Goal: Task Accomplishment & Management: Complete application form

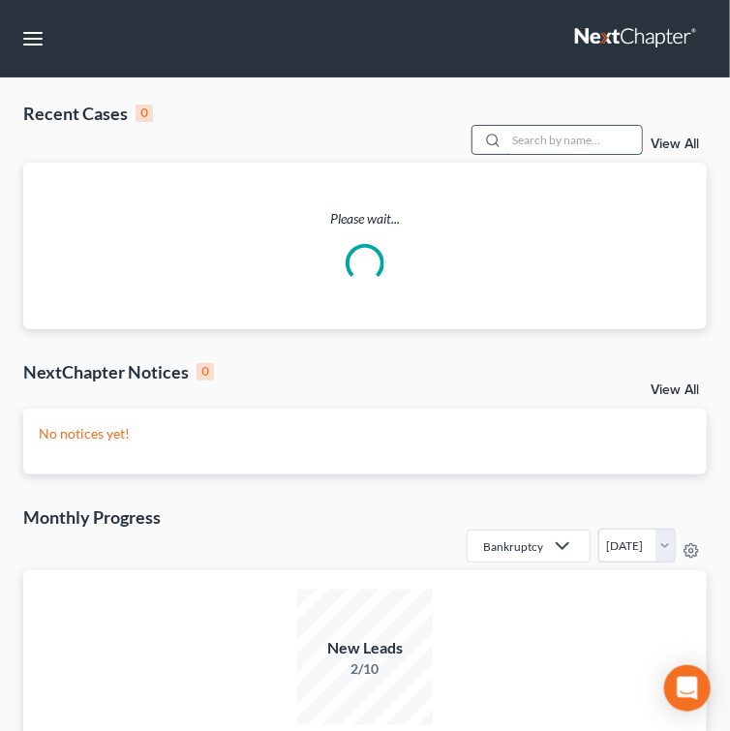
click at [533, 143] on input "search" at bounding box center [575, 140] width 136 height 28
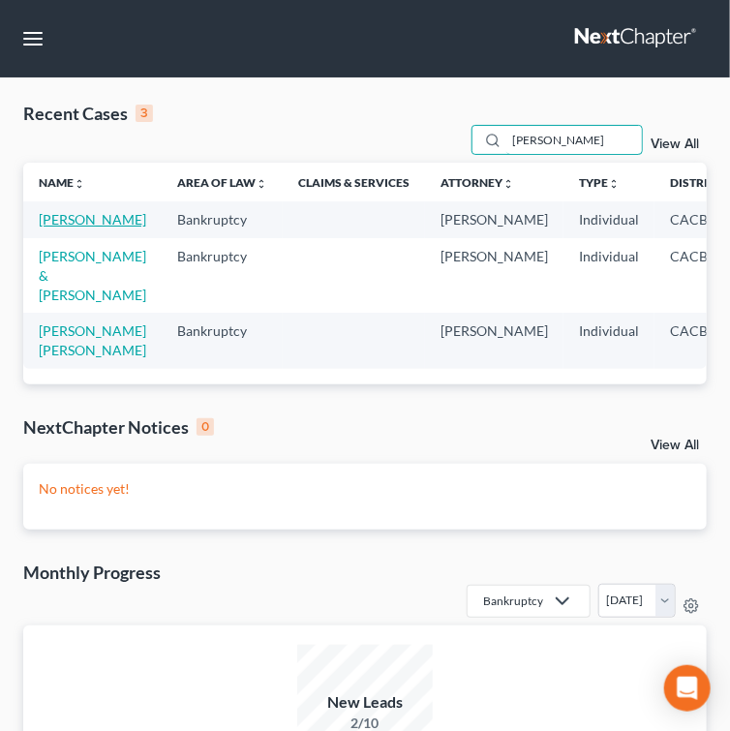
type input "[PERSON_NAME]"
click at [50, 228] on link "[PERSON_NAME]" at bounding box center [93, 219] width 108 height 16
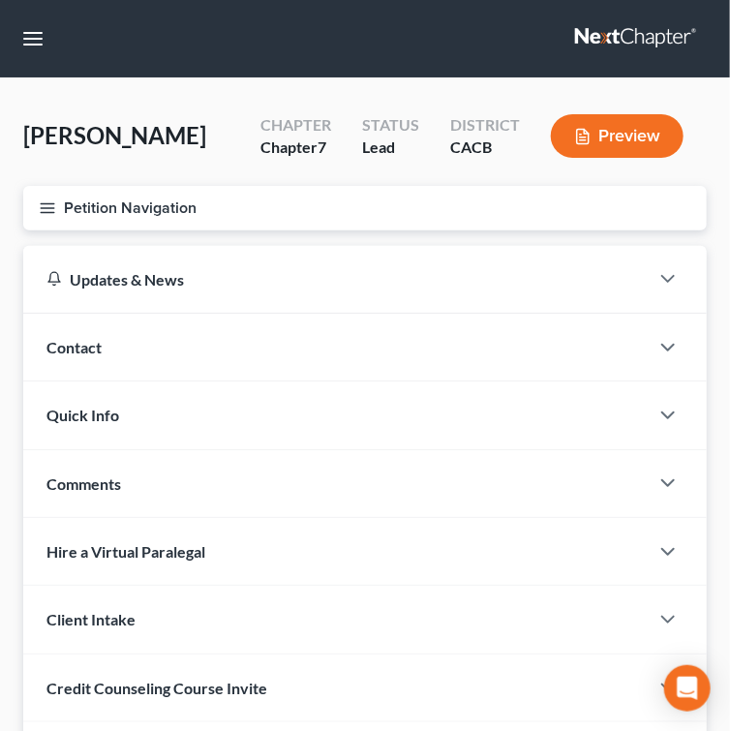
click at [30, 207] on button "Petition Navigation" at bounding box center [365, 208] width 684 height 45
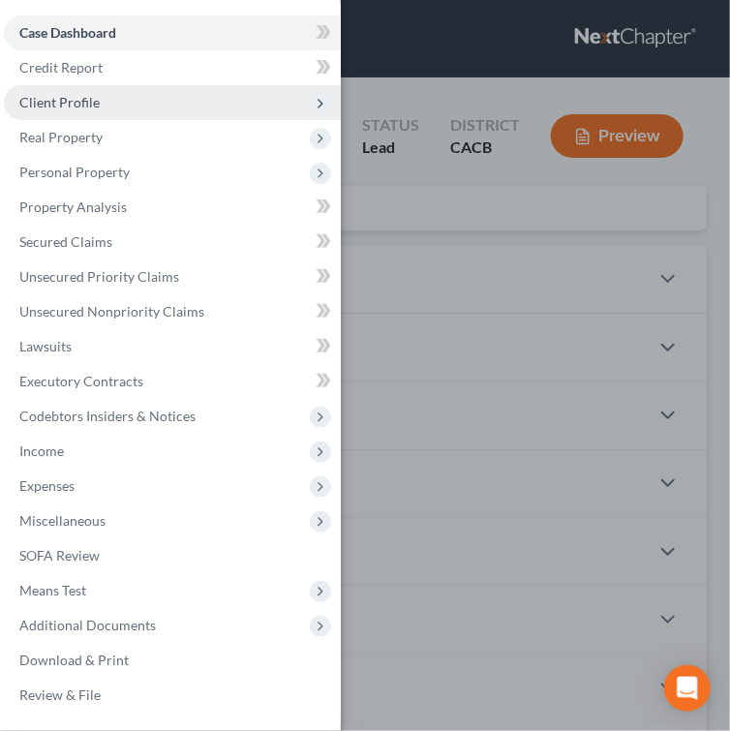
click at [63, 97] on span "Client Profile" at bounding box center [59, 102] width 80 height 16
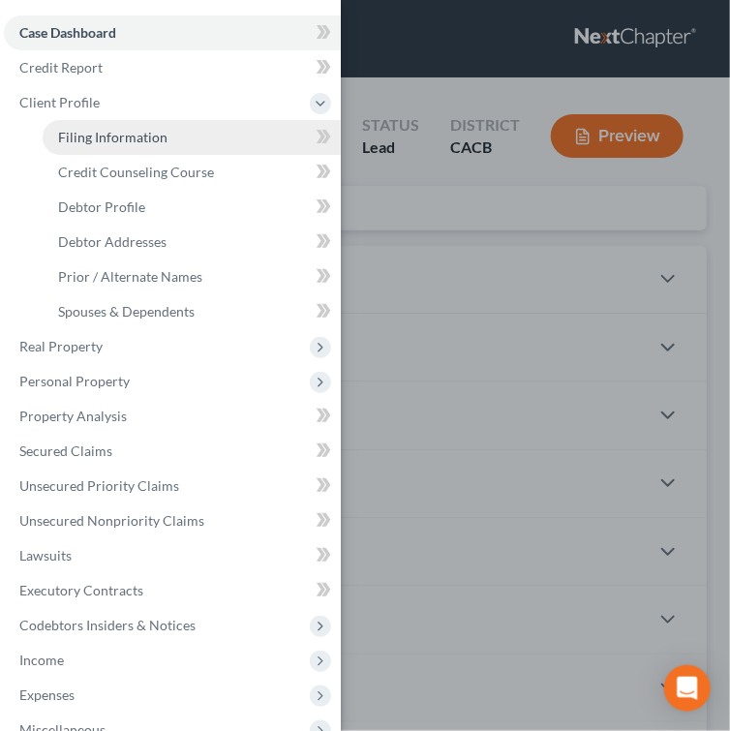
click at [117, 139] on span "Filing Information" at bounding box center [112, 137] width 109 height 16
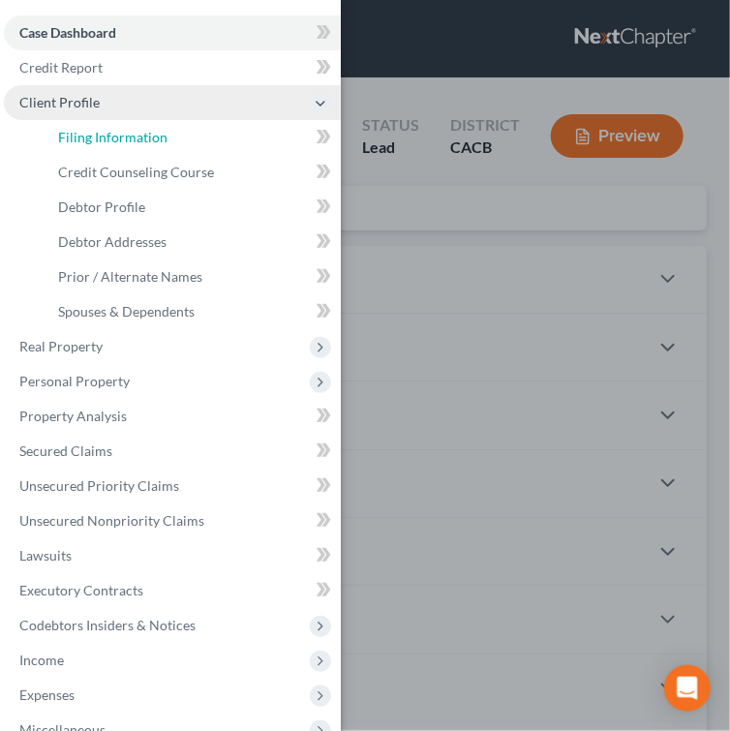
select select "1"
select select "0"
select select "4"
select select "1"
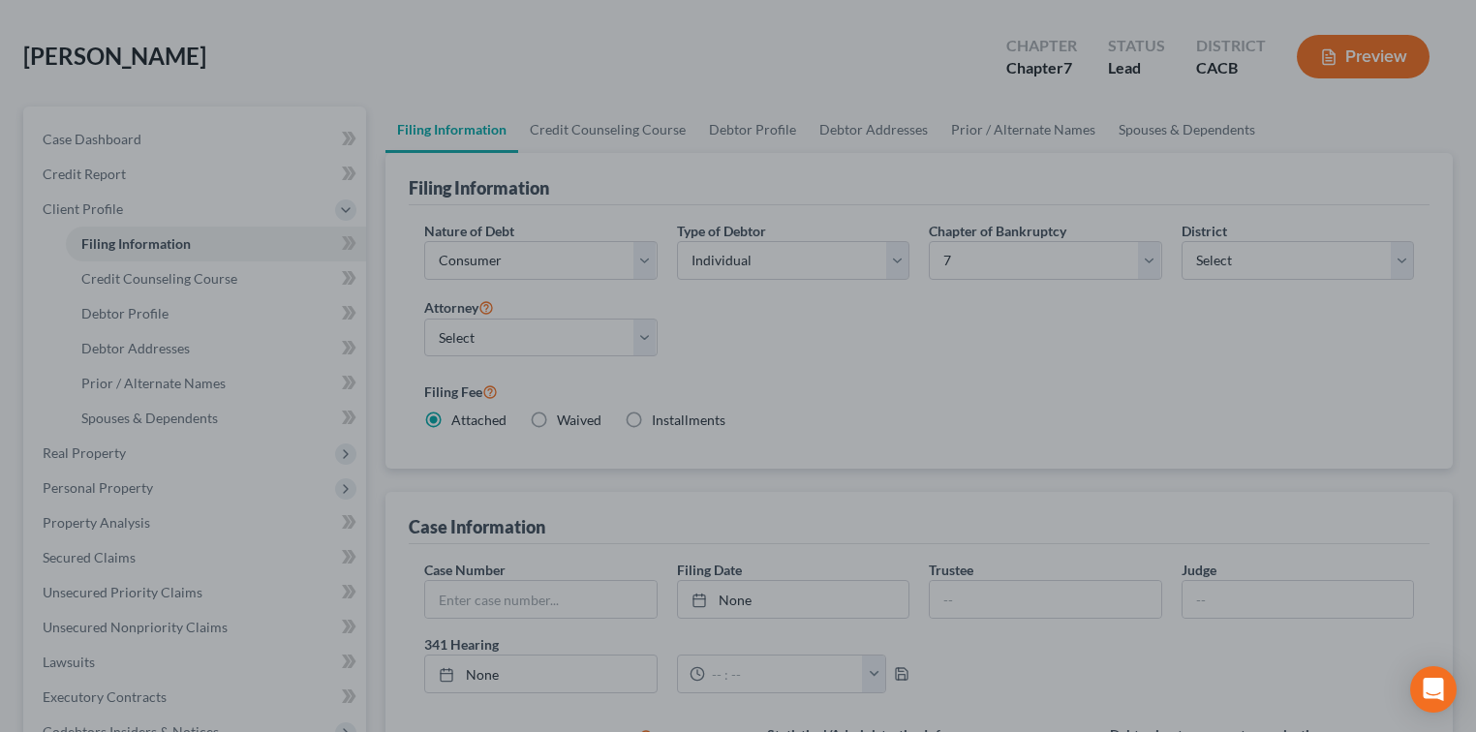
scroll to position [602, 0]
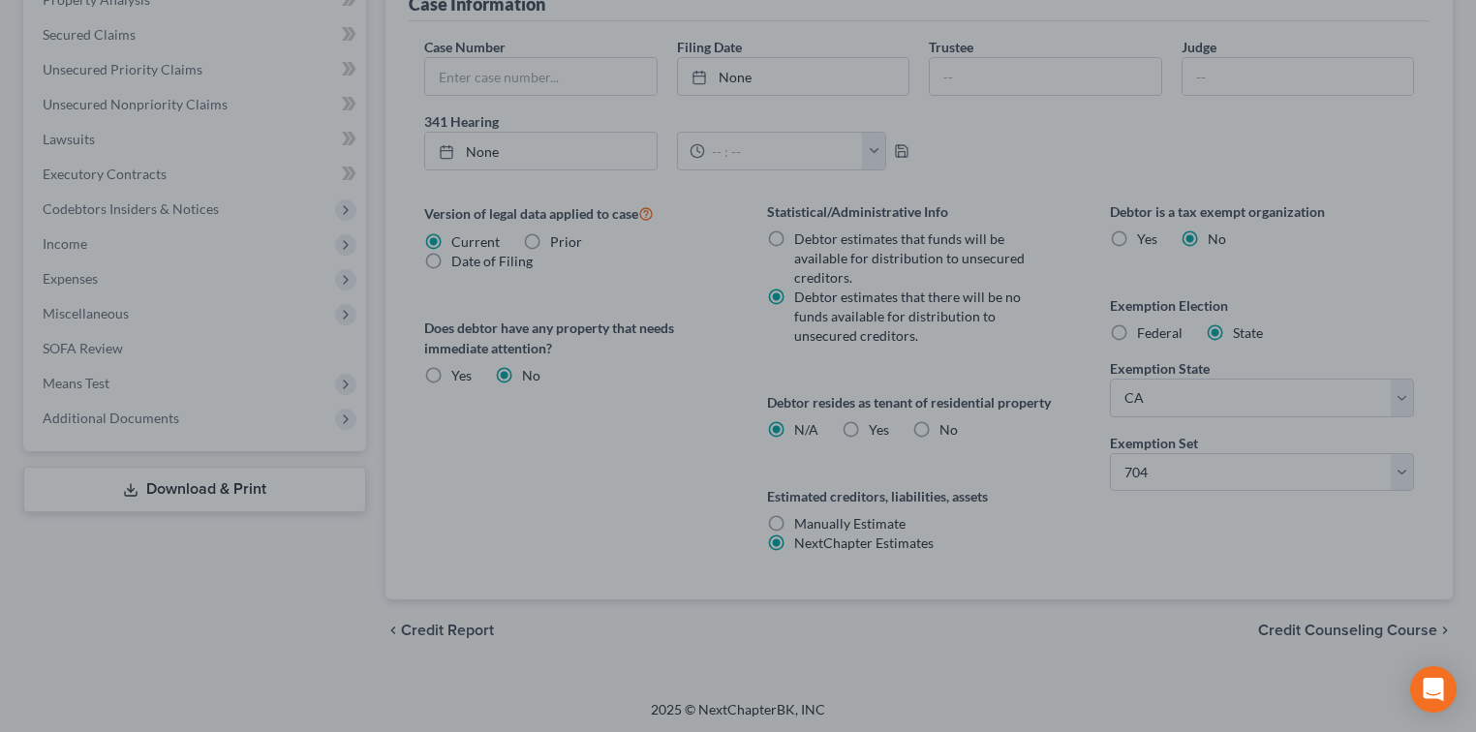
click at [741, 651] on div at bounding box center [738, 366] width 1476 height 732
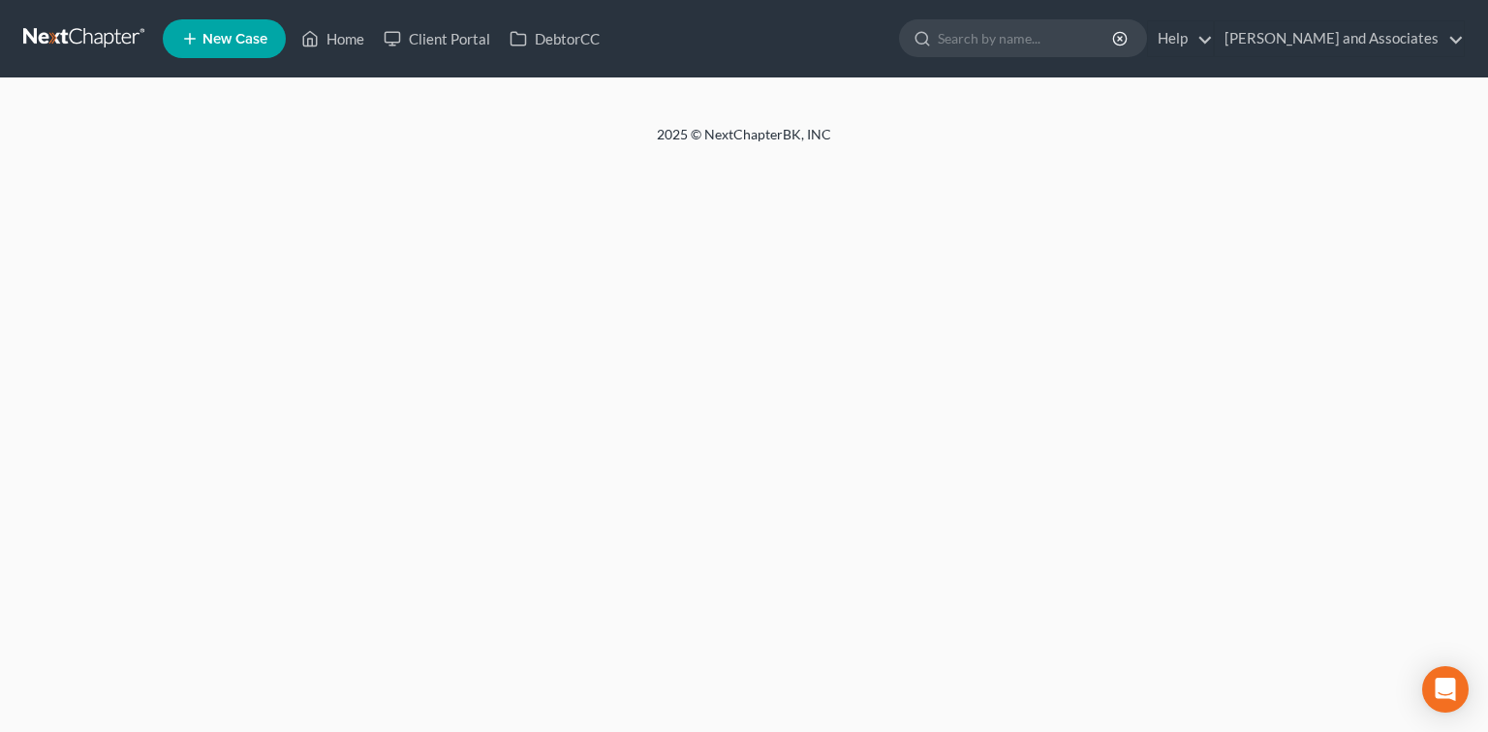
select select "1"
select select "0"
select select "7"
select select "0"
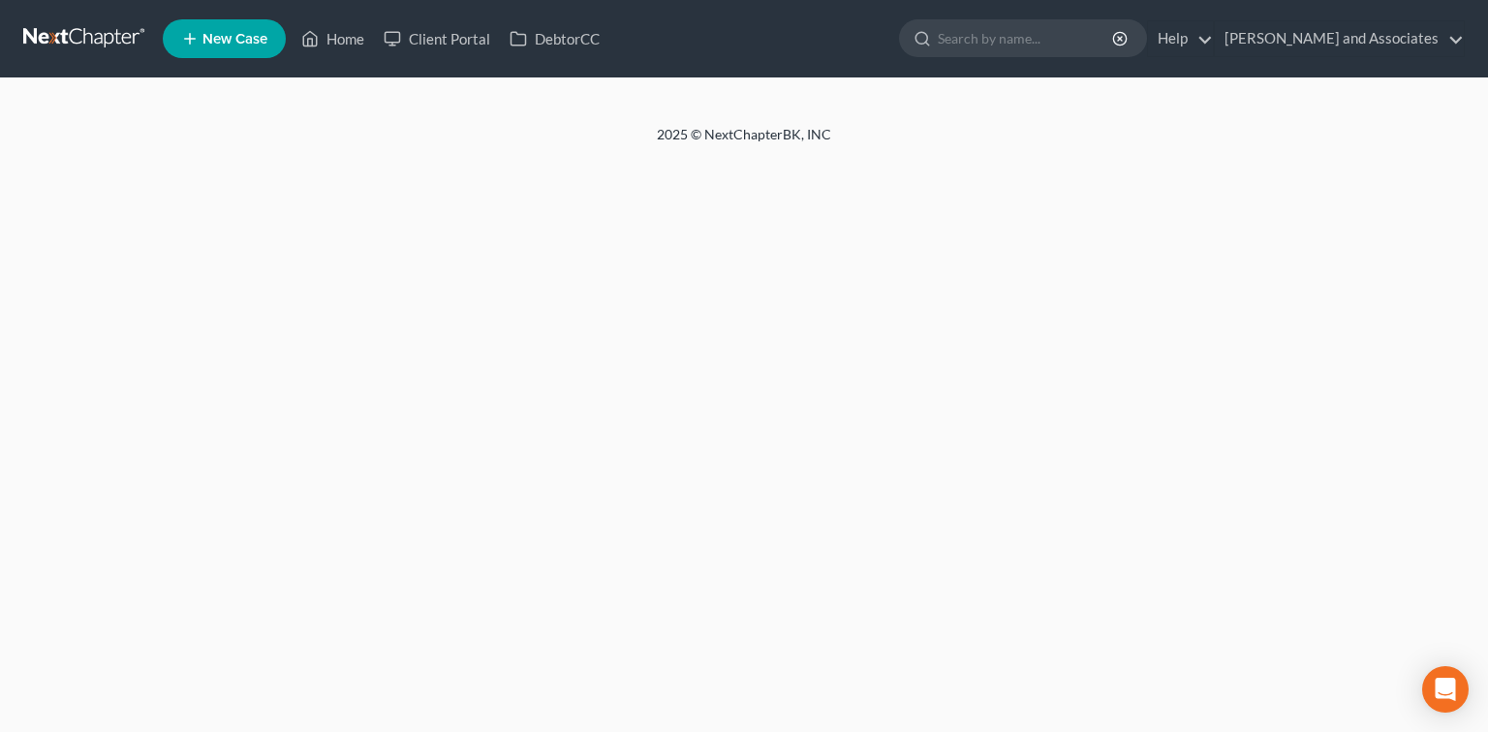
select select "4"
select select "1"
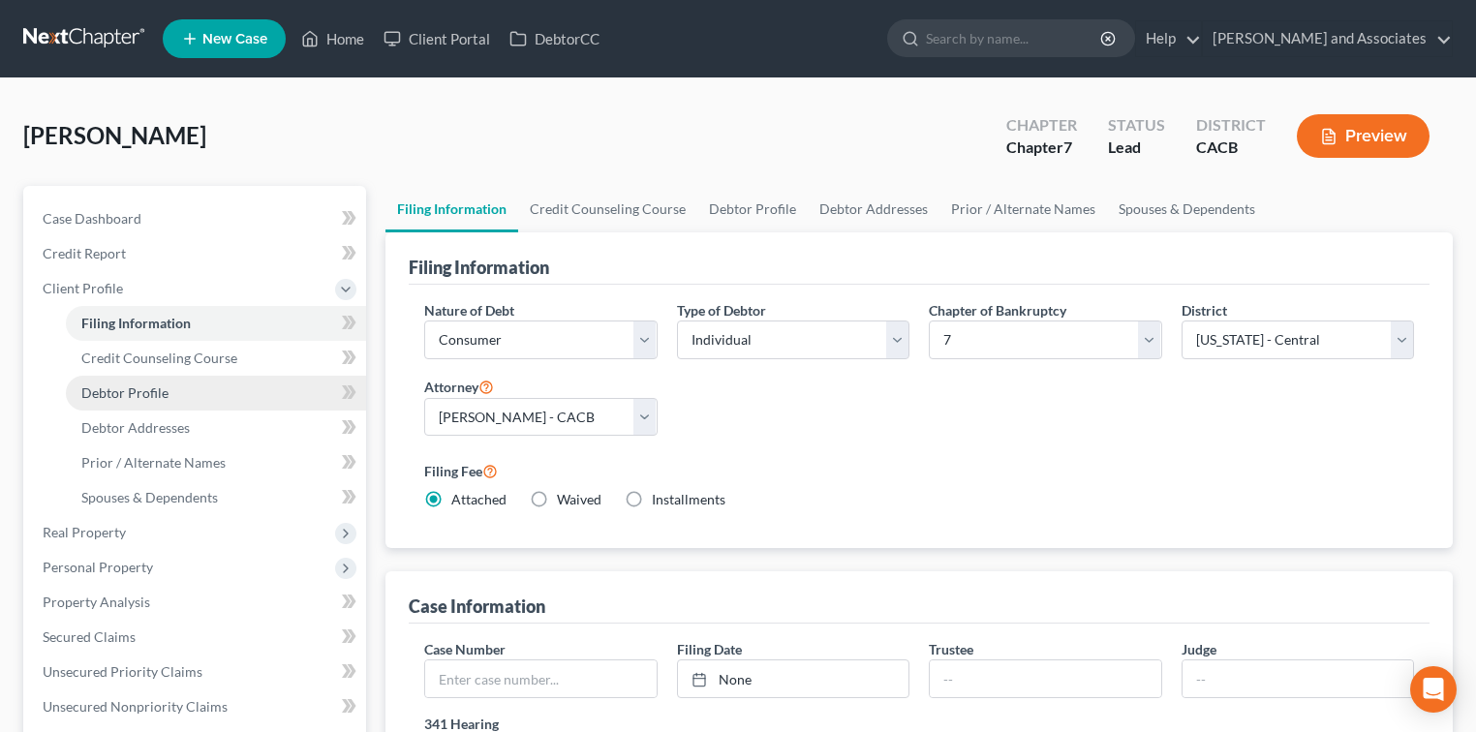
click at [125, 406] on link "Debtor Profile" at bounding box center [216, 393] width 300 height 35
select select "1"
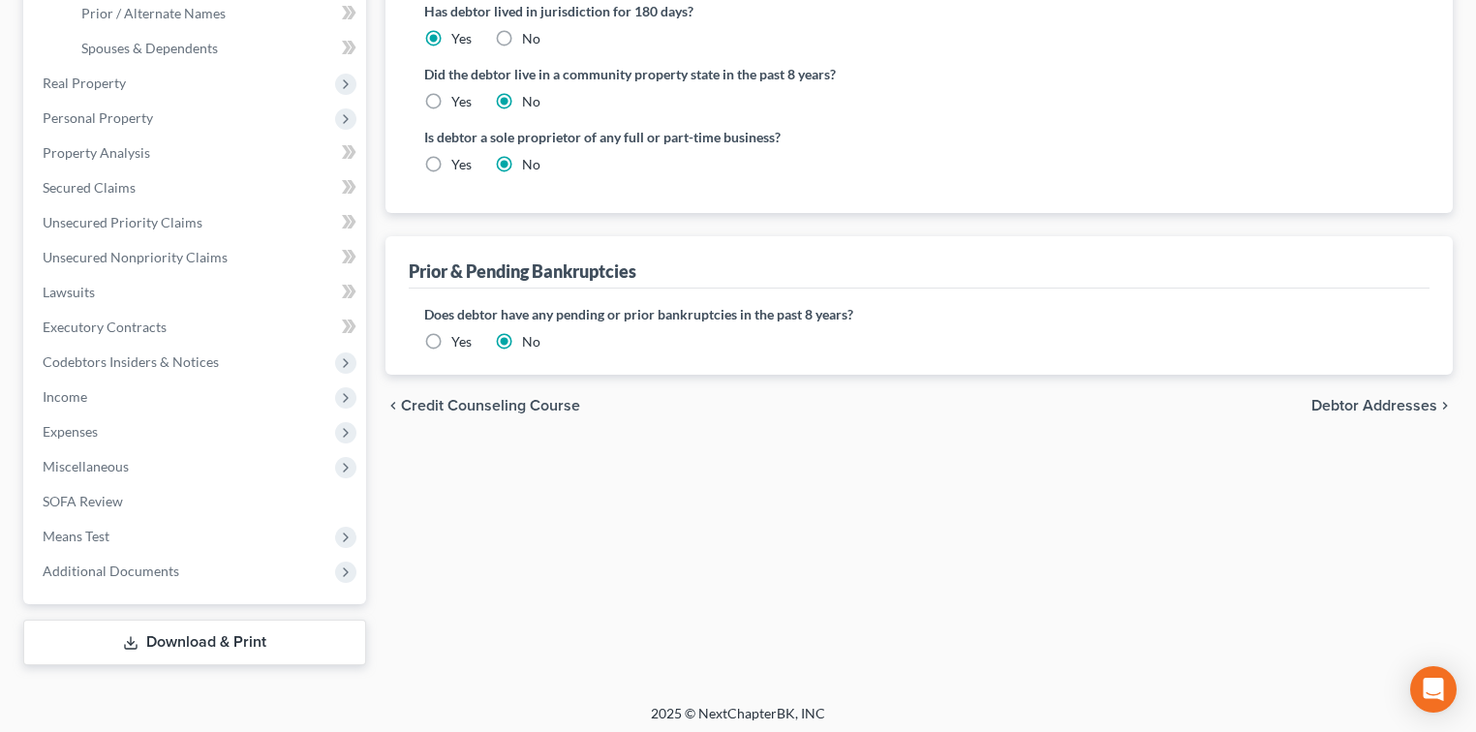
scroll to position [454, 0]
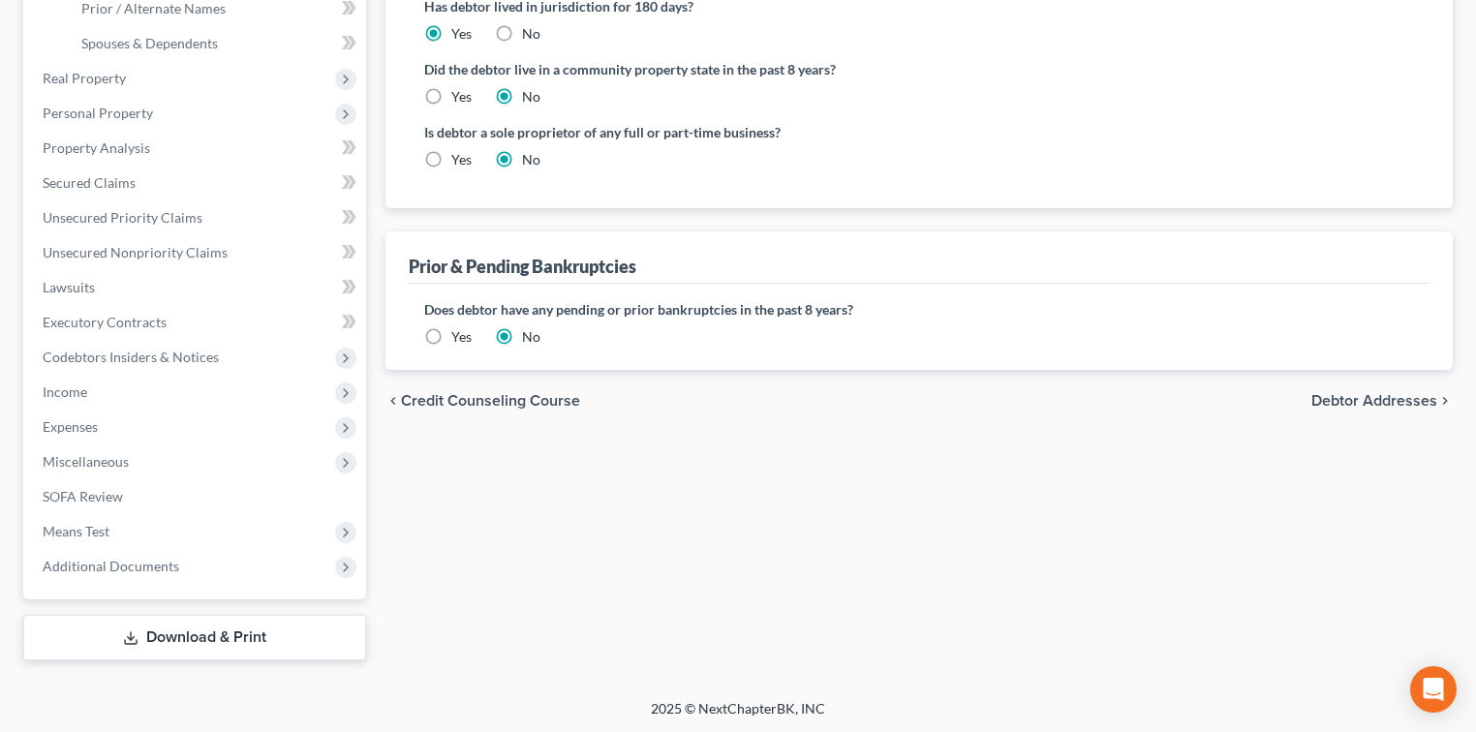
click at [451, 334] on label "Yes" at bounding box center [461, 336] width 20 height 19
click at [459, 334] on input "Yes" at bounding box center [465, 333] width 13 height 13
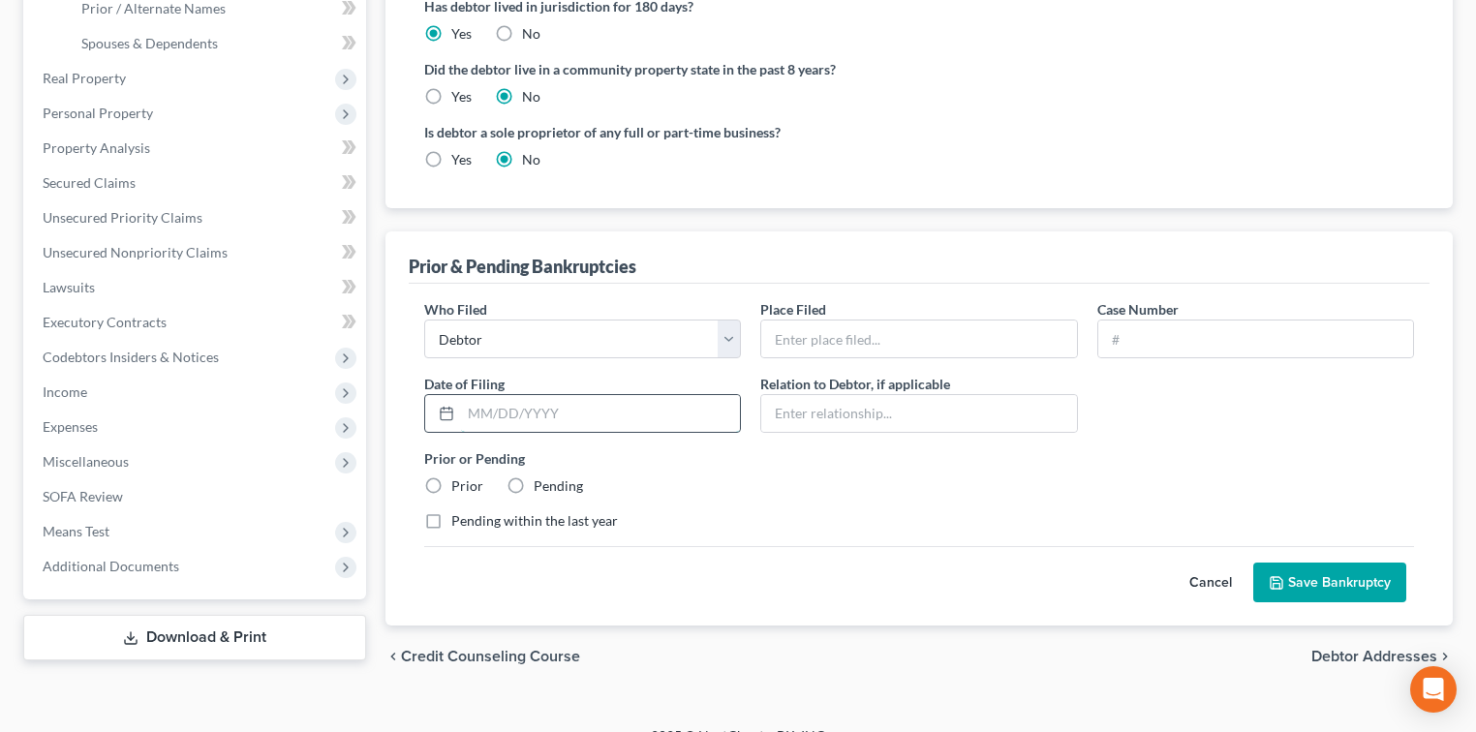
click at [564, 403] on input "text" at bounding box center [600, 413] width 279 height 37
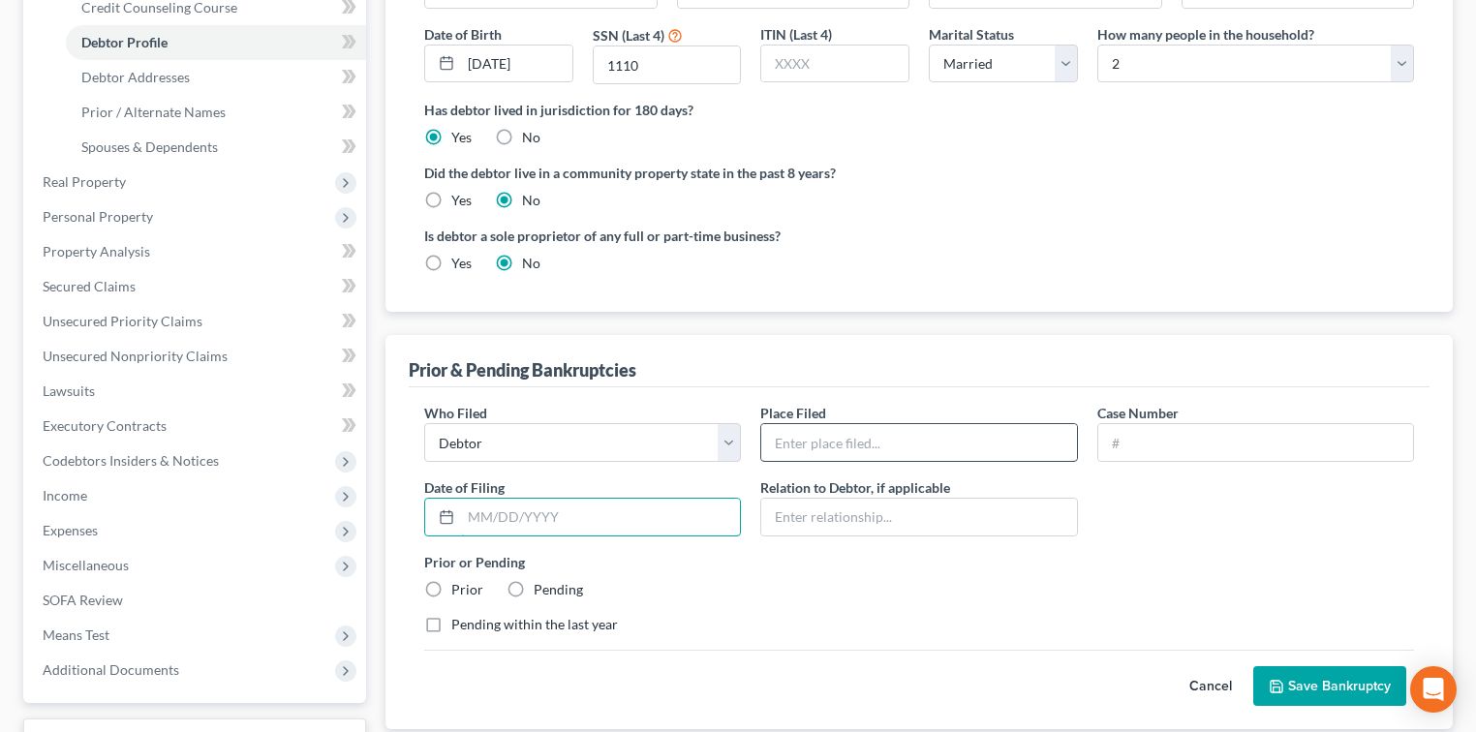
scroll to position [325, 0]
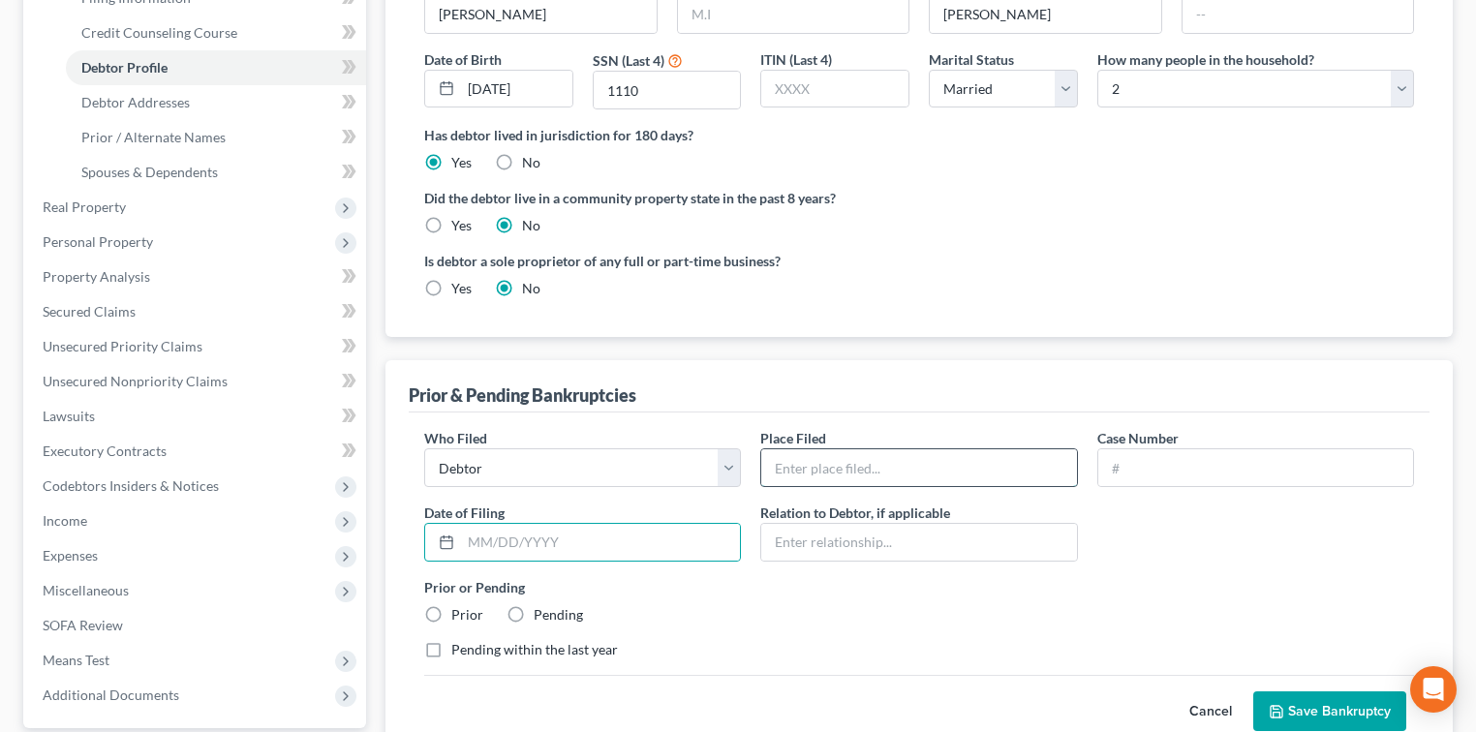
click at [872, 477] on input "text" at bounding box center [918, 467] width 315 height 37
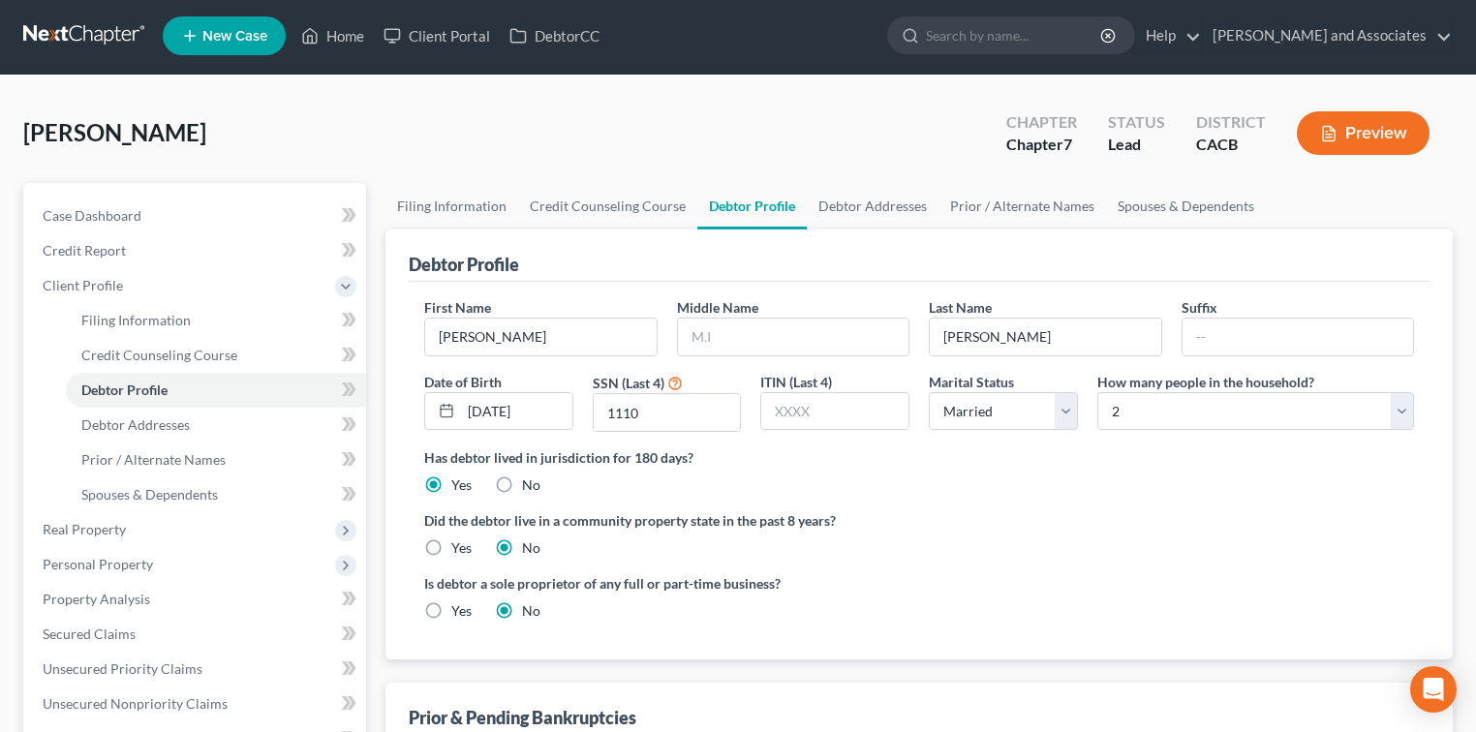
scroll to position [0, 0]
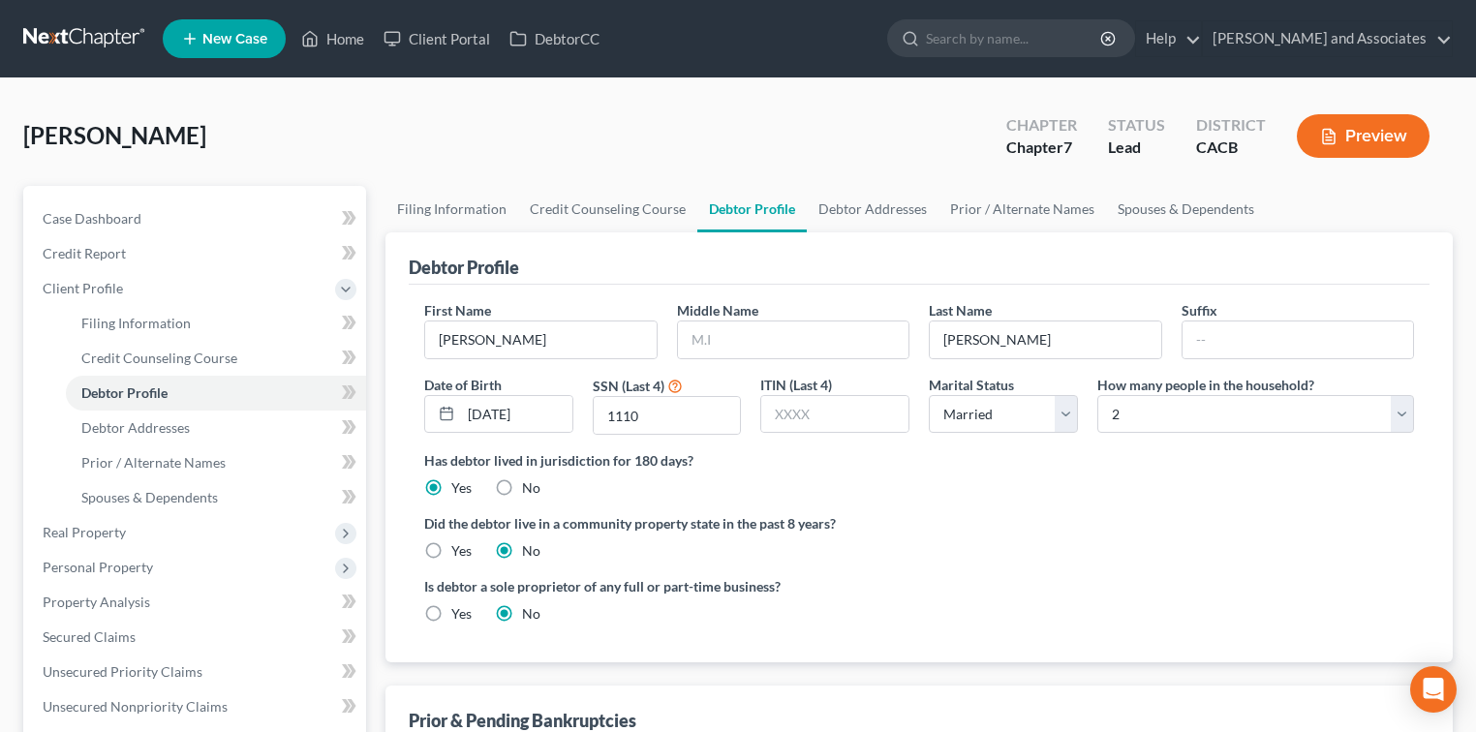
click at [77, 30] on link at bounding box center [85, 38] width 124 height 35
